Goal: Task Accomplishment & Management: Complete application form

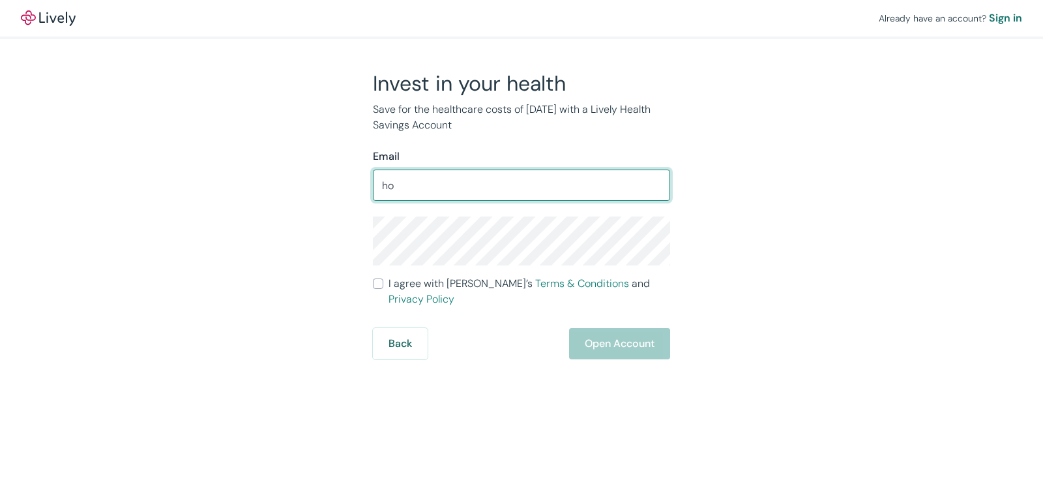
type input "h"
type input "[EMAIL_ADDRESS][DOMAIN_NAME]"
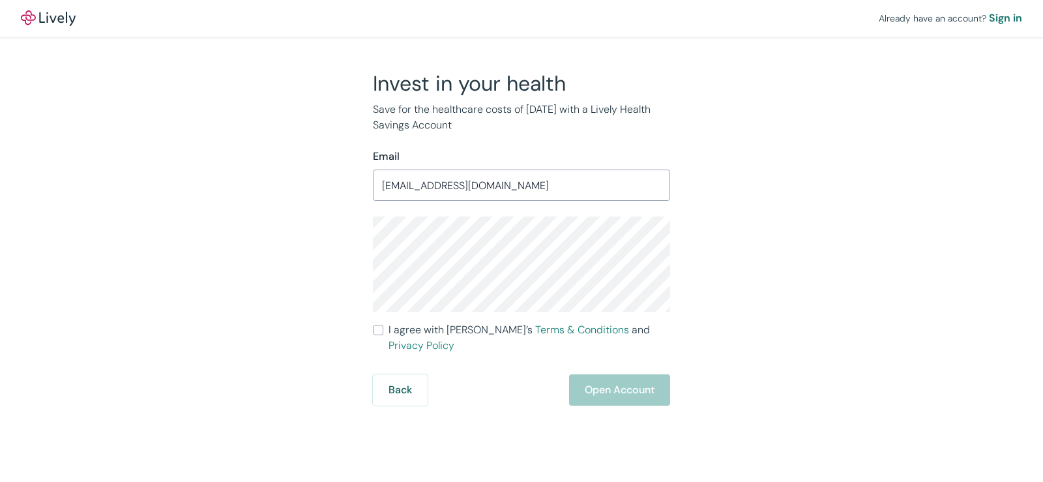
click at [378, 329] on input "I agree with Lively’s Terms & Conditions and Privacy Policy" at bounding box center [378, 330] width 10 height 10
checkbox input "true"
click at [615, 374] on button "Open Account" at bounding box center [619, 389] width 101 height 31
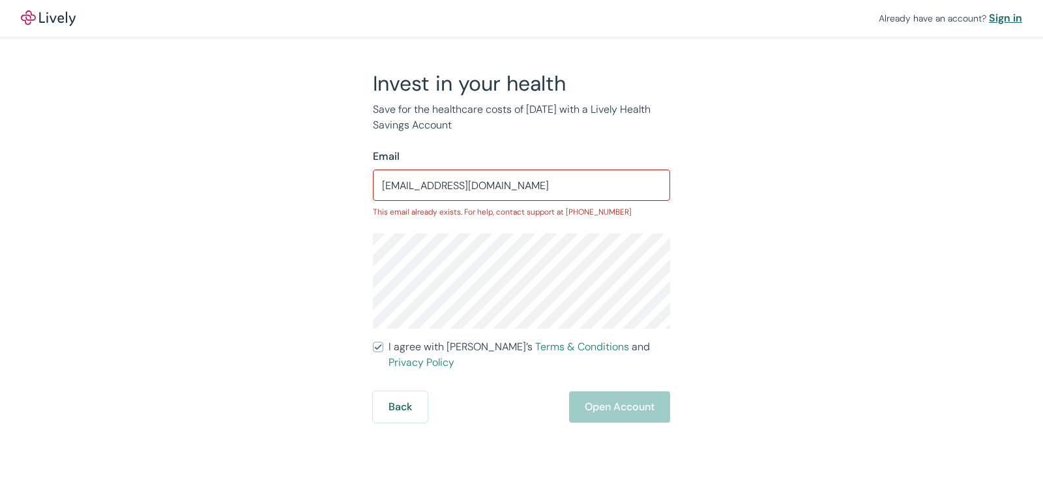
click at [1002, 18] on div "Sign in" at bounding box center [1005, 18] width 33 height 16
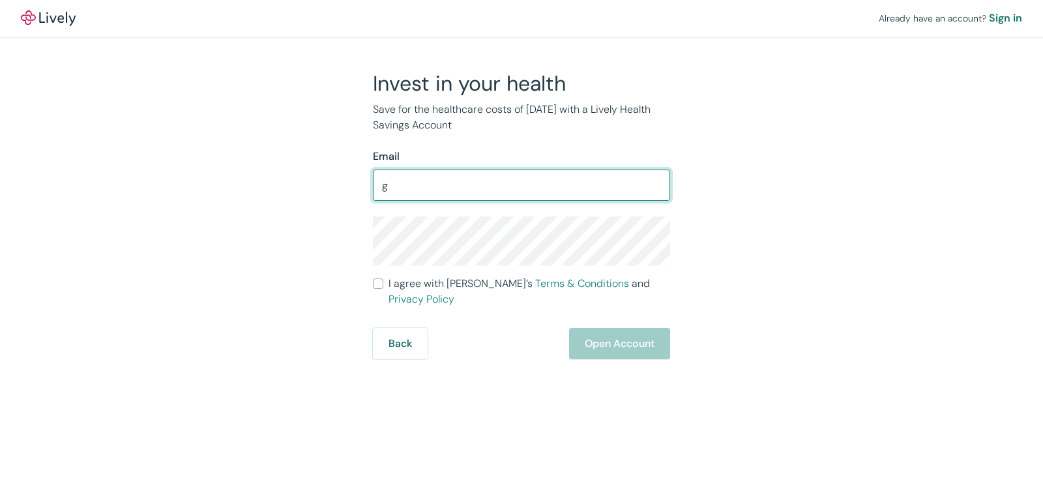
type input "[EMAIL_ADDRESS][DOMAIN_NAME]"
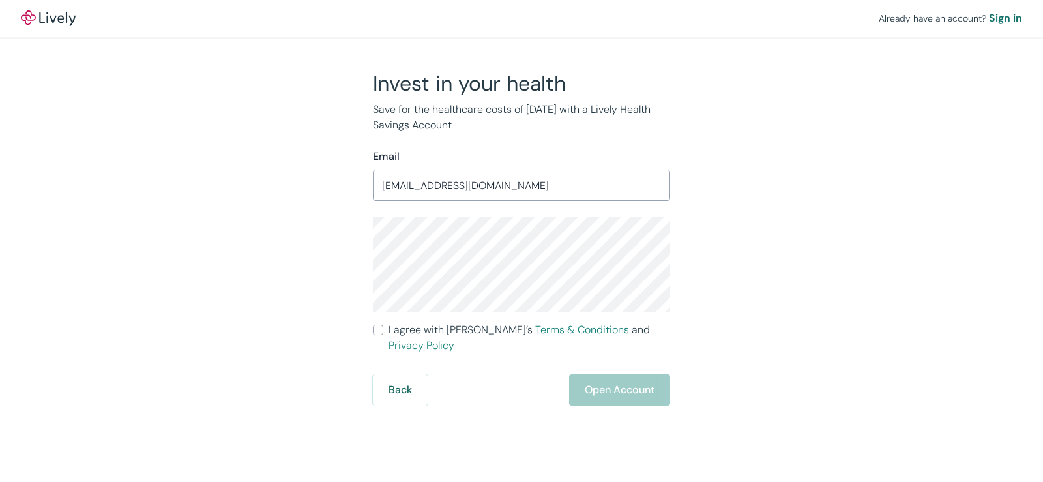
click at [379, 325] on input "I agree with Lively’s Terms & Conditions and Privacy Policy" at bounding box center [378, 330] width 10 height 10
checkbox input "true"
click at [594, 374] on button "Open Account" at bounding box center [619, 389] width 101 height 31
